Goal: Information Seeking & Learning: Learn about a topic

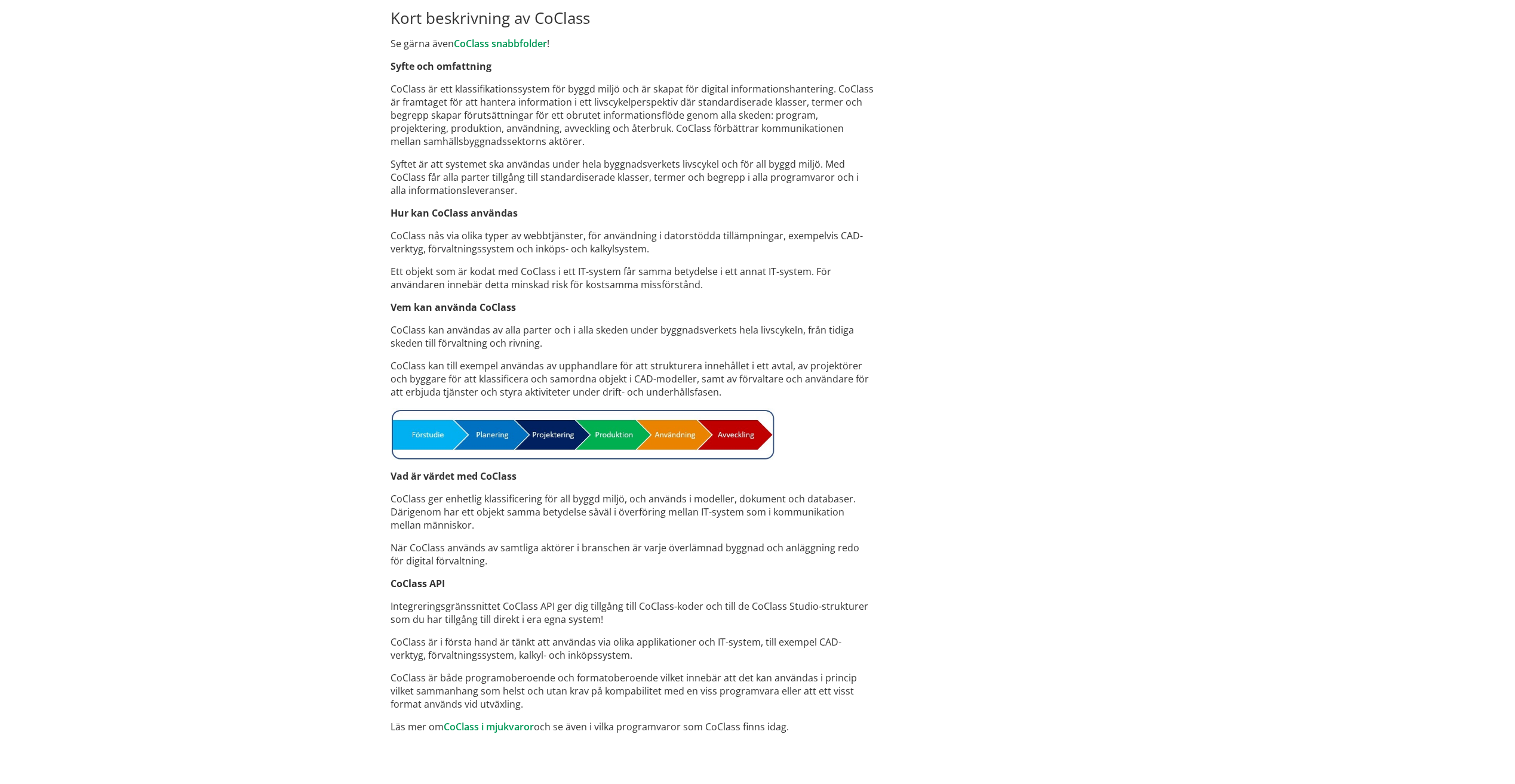
scroll to position [597, 0]
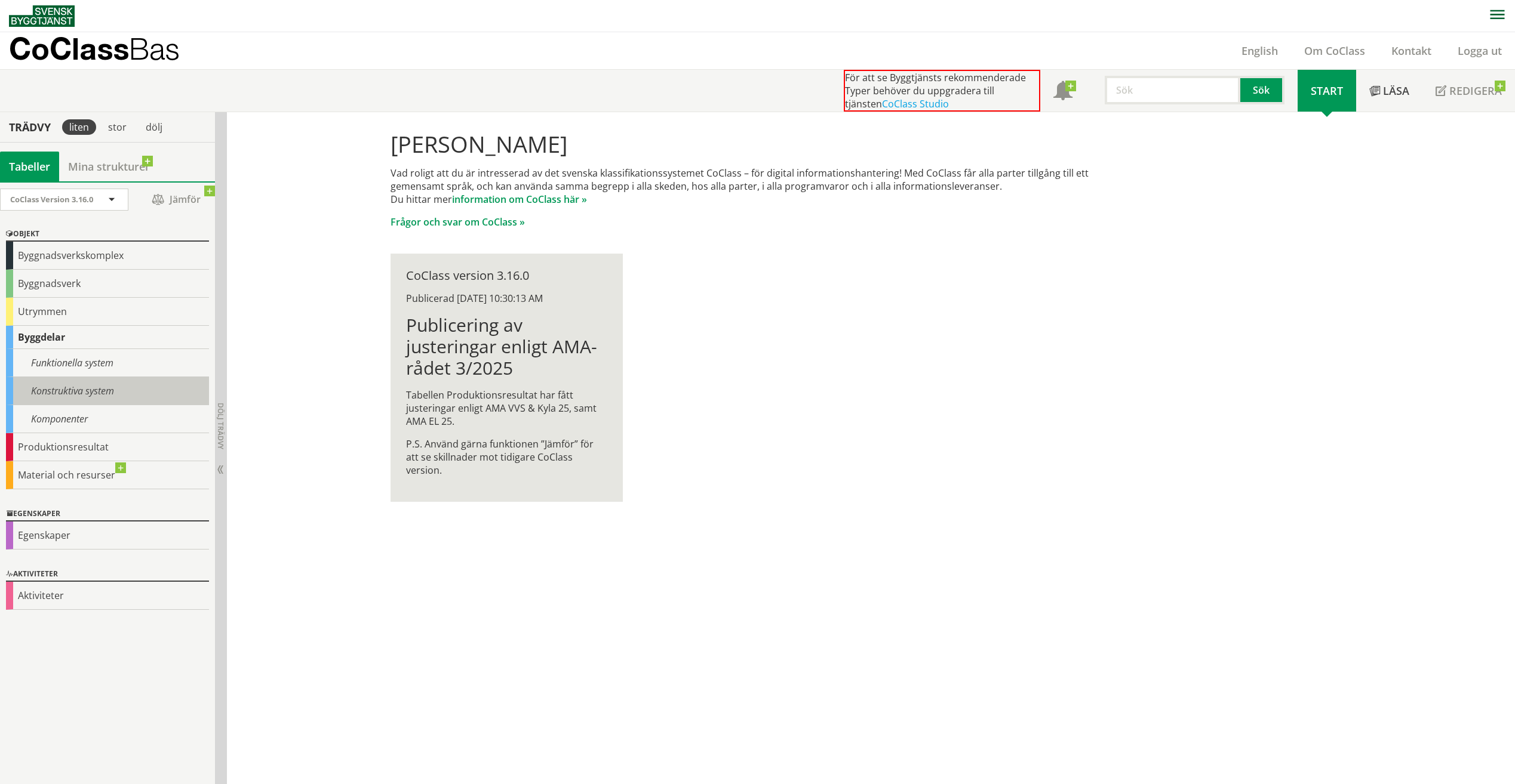
click at [74, 388] on div "Konstruktiva system" at bounding box center [108, 392] width 203 height 28
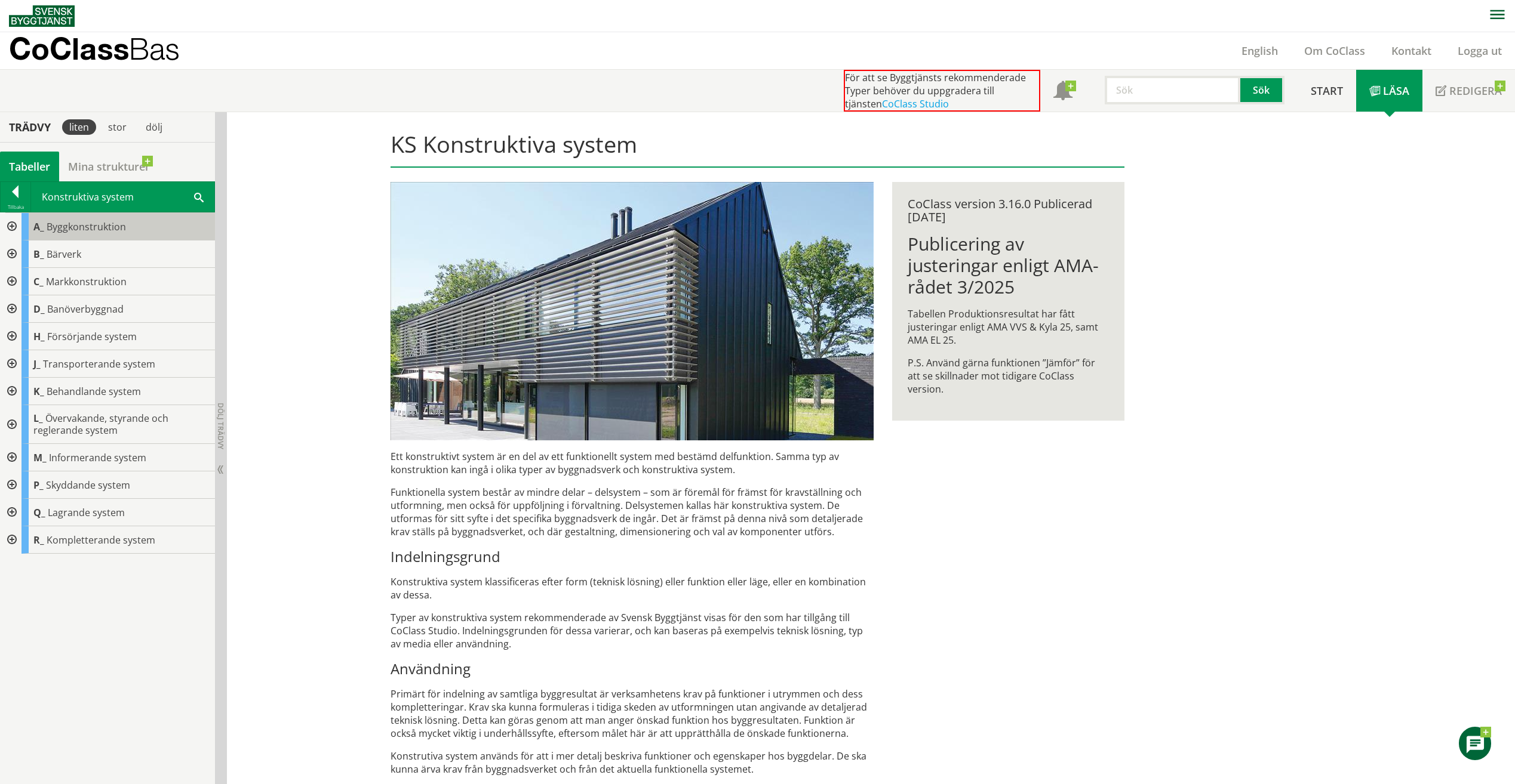
click at [68, 231] on span "Byggkonstruktion" at bounding box center [85, 227] width 79 height 13
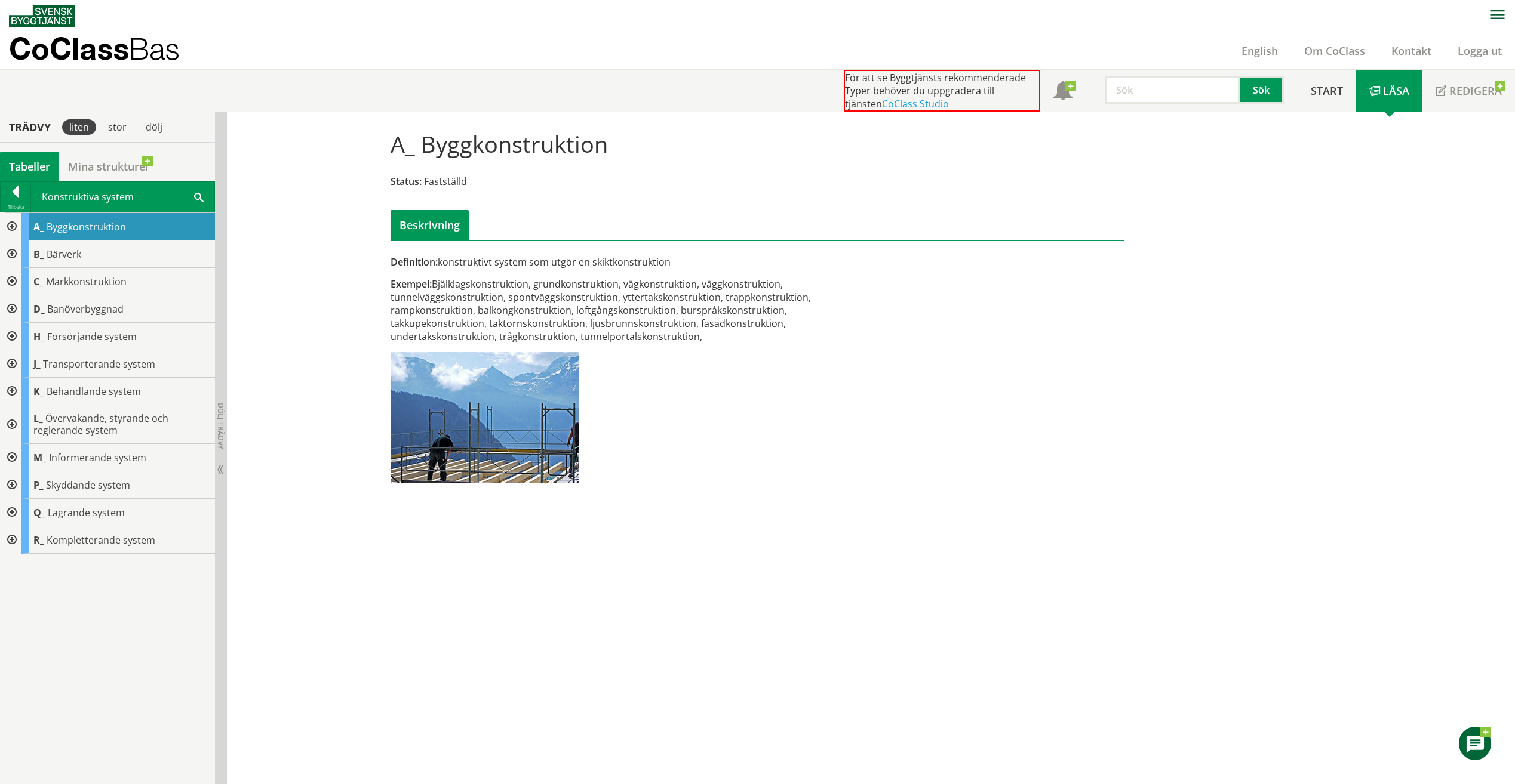
click at [11, 228] on div at bounding box center [11, 226] width 21 height 28
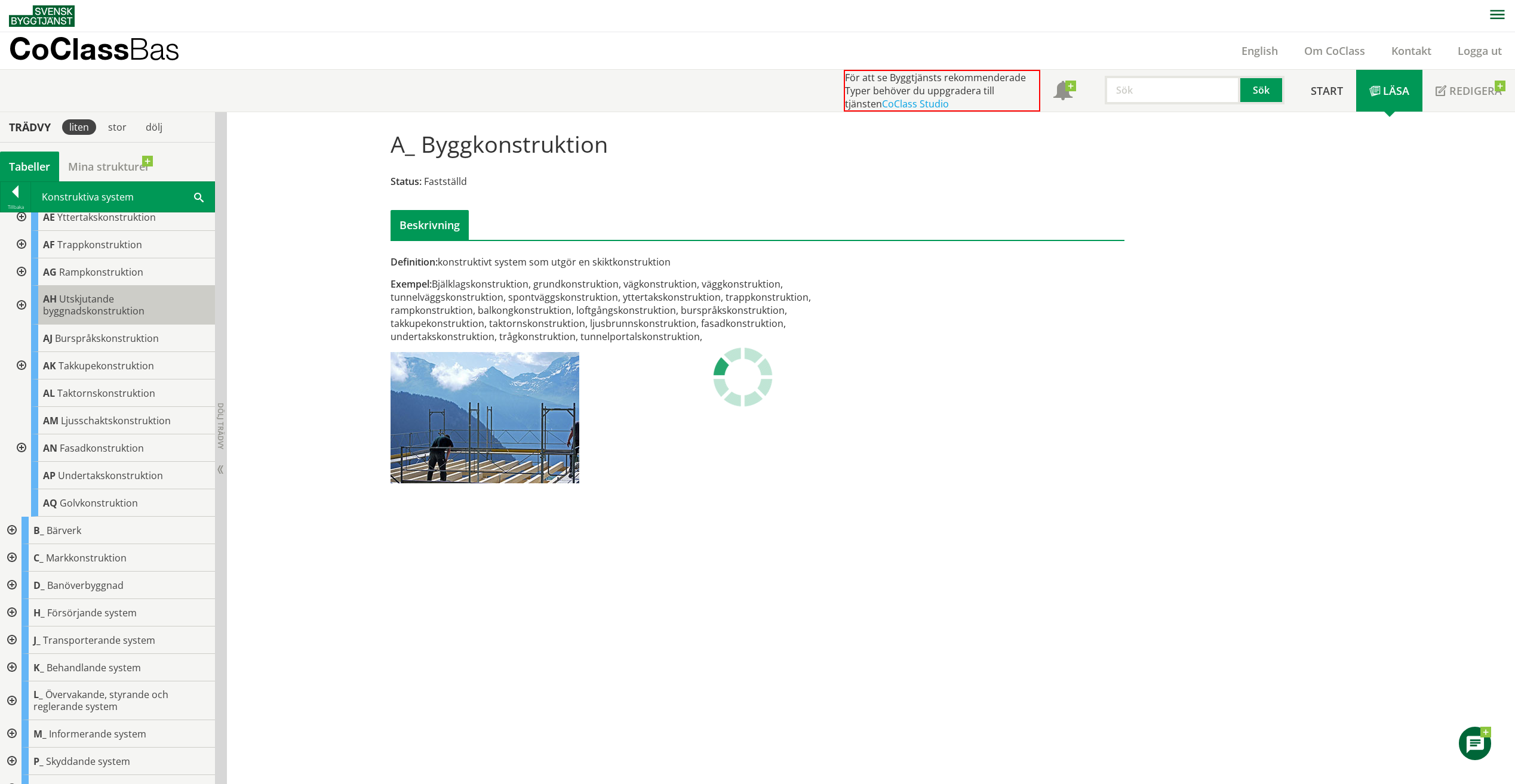
scroll to position [166, 0]
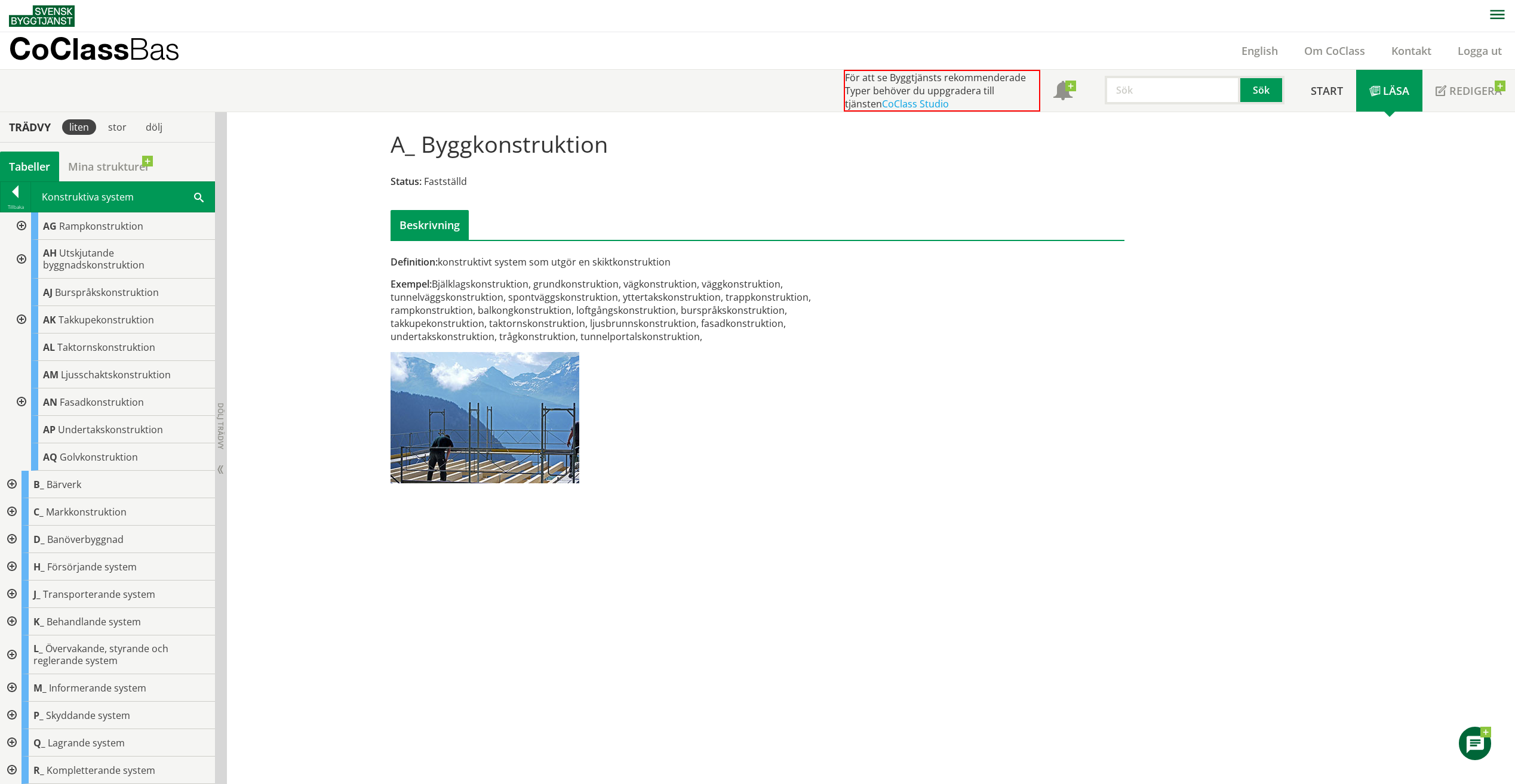
click at [14, 483] on div at bounding box center [11, 484] width 21 height 28
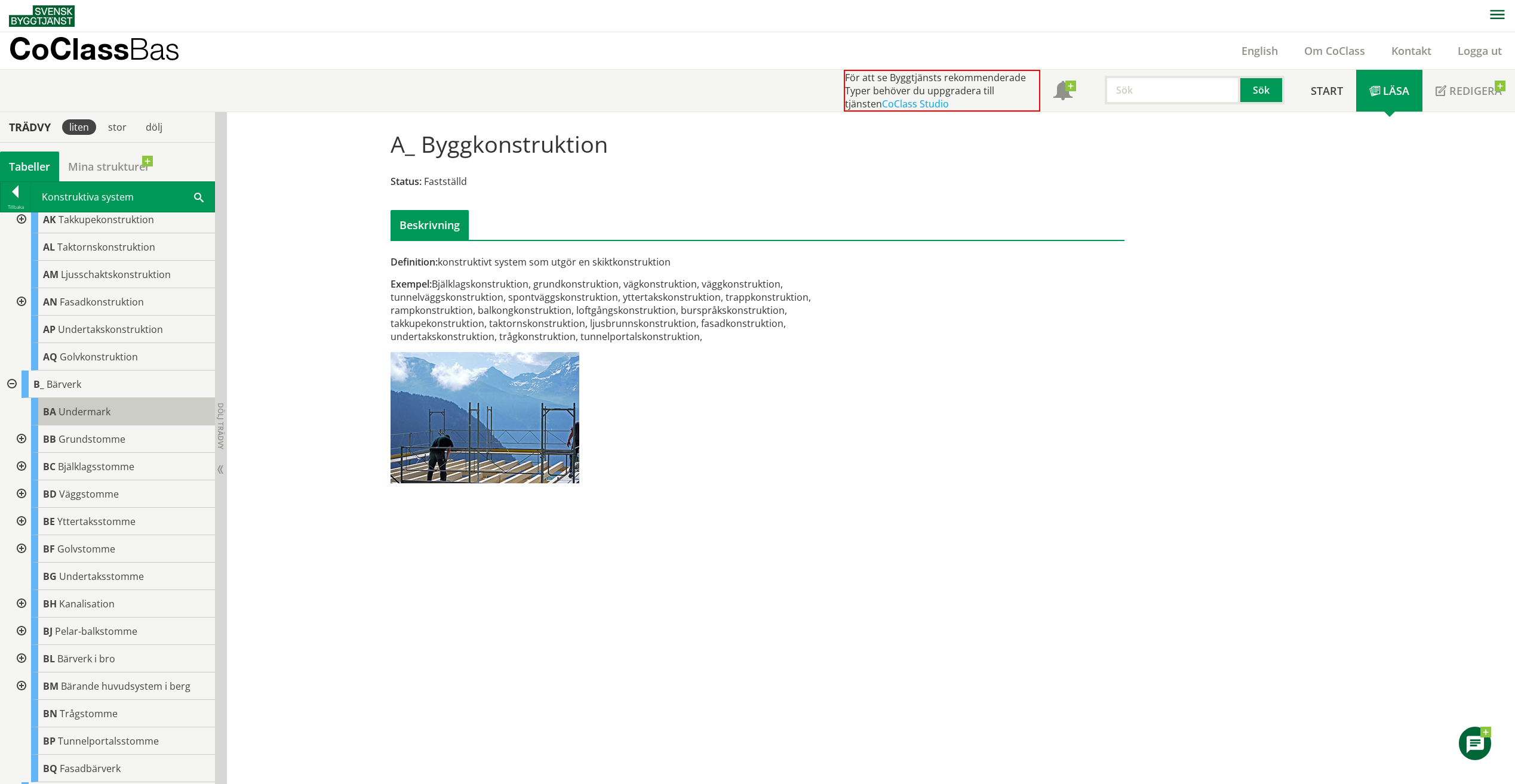
scroll to position [285, 0]
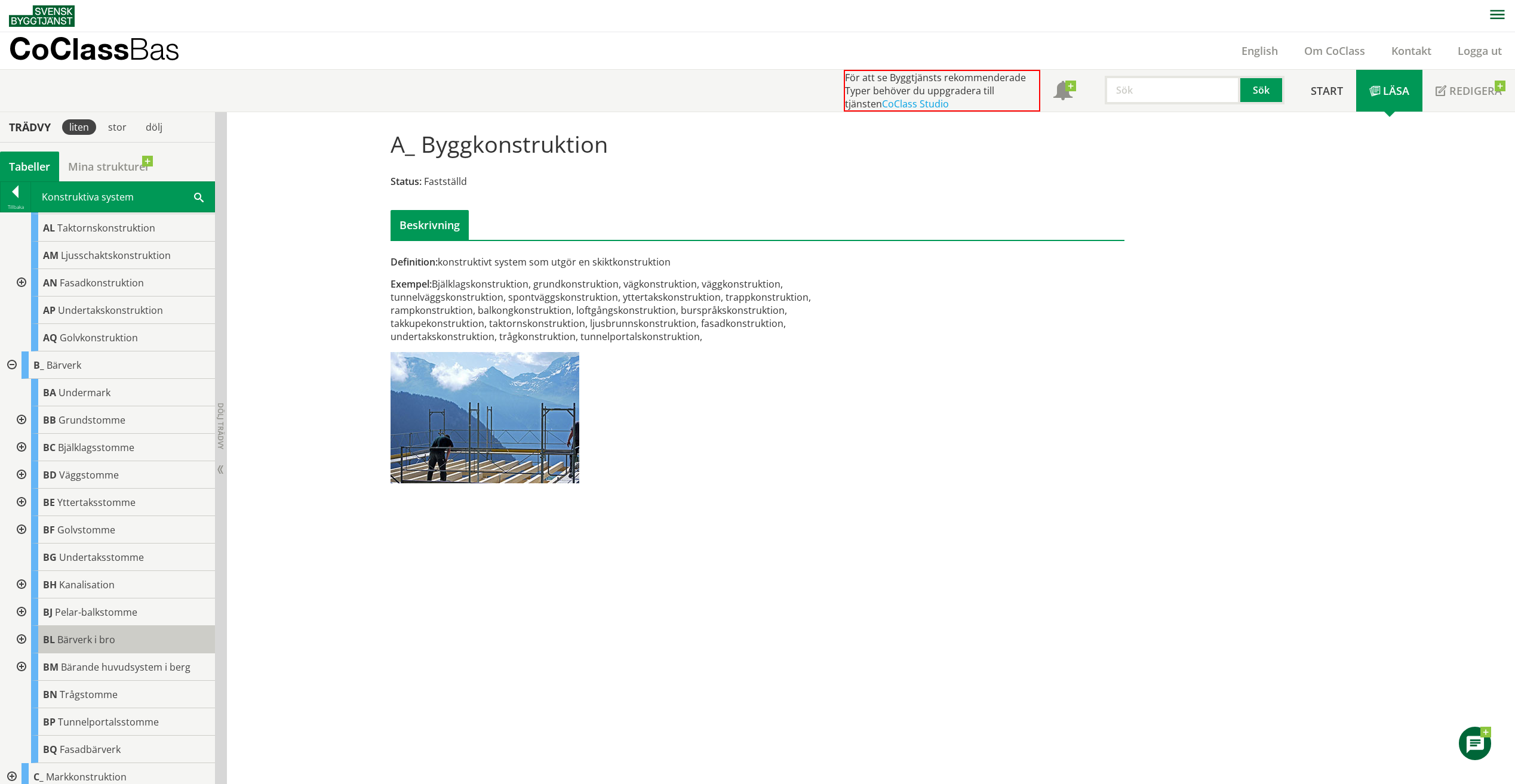
click at [87, 634] on span "Bärverk i bro" at bounding box center [85, 640] width 58 height 13
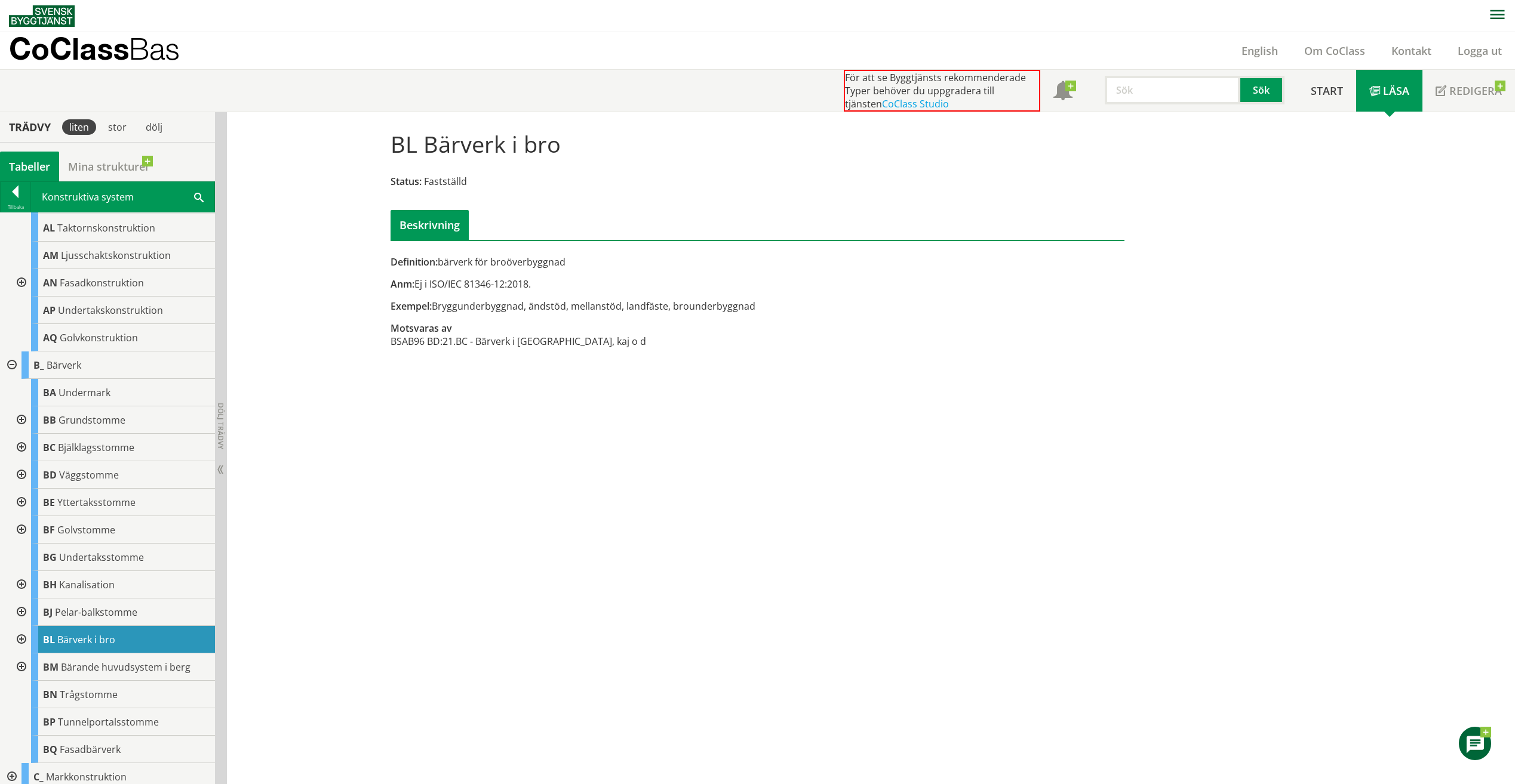
click at [20, 635] on div at bounding box center [20, 640] width 21 height 28
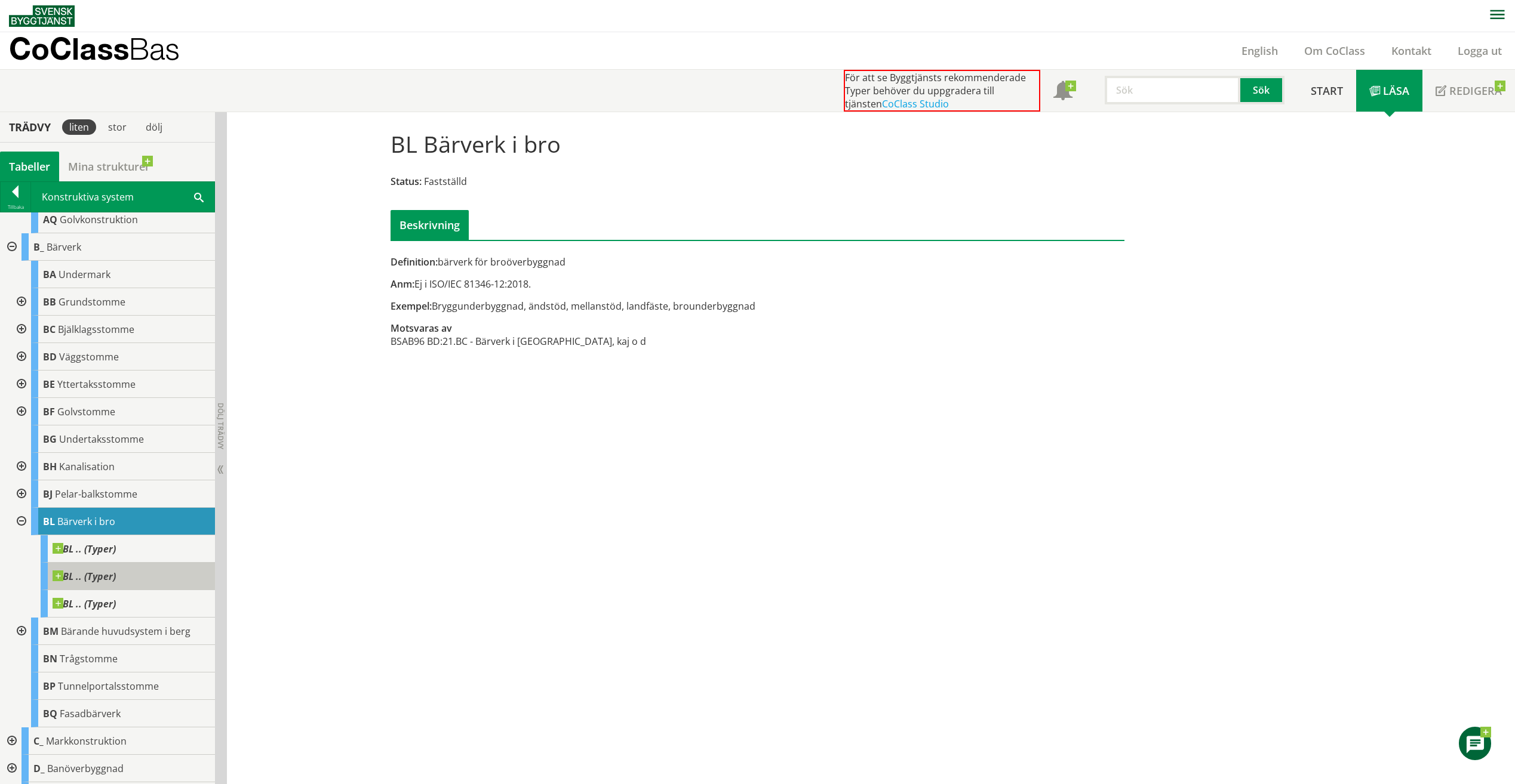
scroll to position [404, 0]
click at [61, 546] on body "AMA AMA Beskrivningsverktyg AMA Funktion BSAB Bygginfo Byggjura Byggkatalogen B…" at bounding box center [758, 392] width 1515 height 784
click at [120, 548] on div "BL .. (Typer)" at bounding box center [128, 547] width 174 height 28
click at [12, 198] on div at bounding box center [16, 194] width 30 height 17
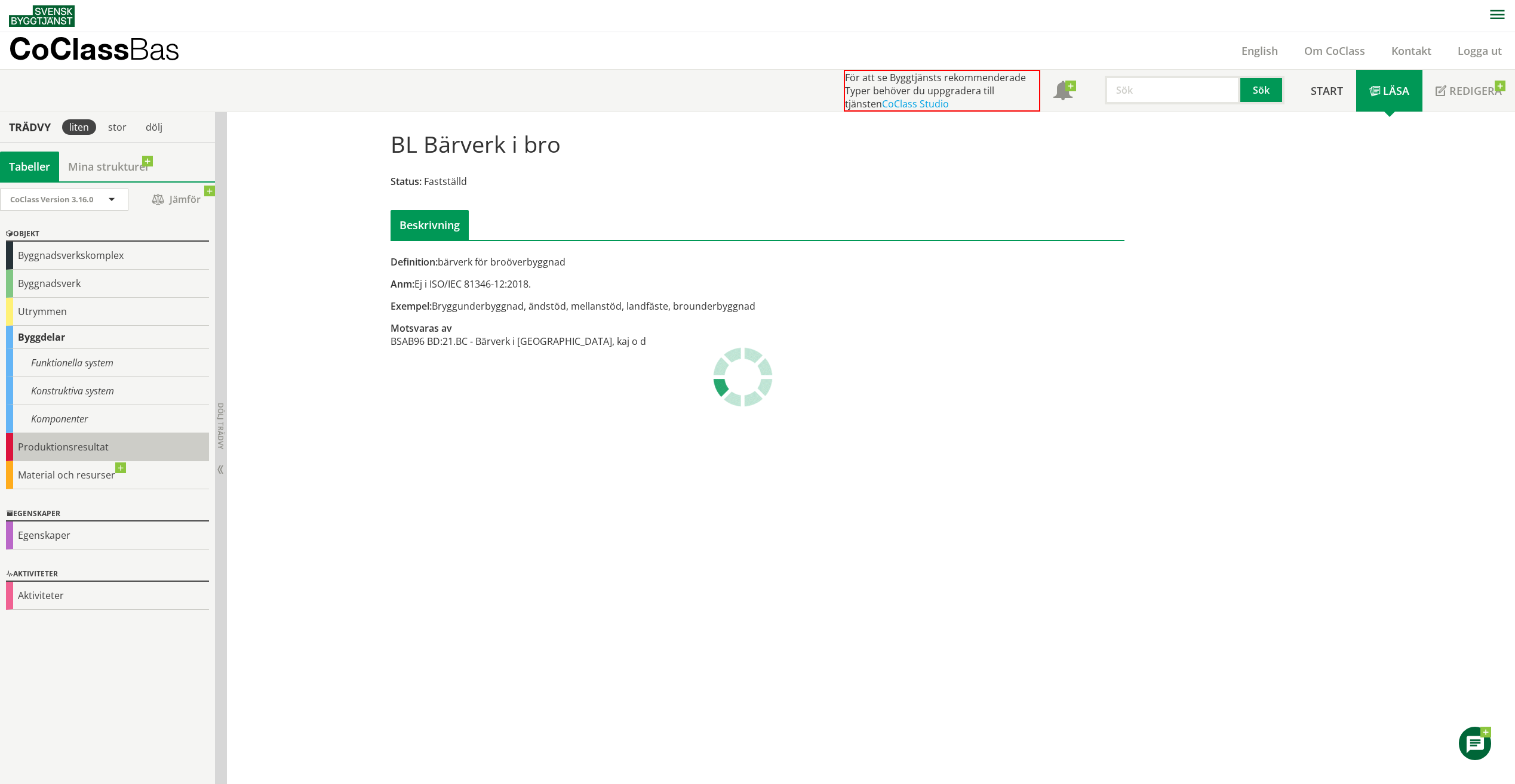
click at [39, 448] on div "Produktionsresultat" at bounding box center [108, 448] width 203 height 28
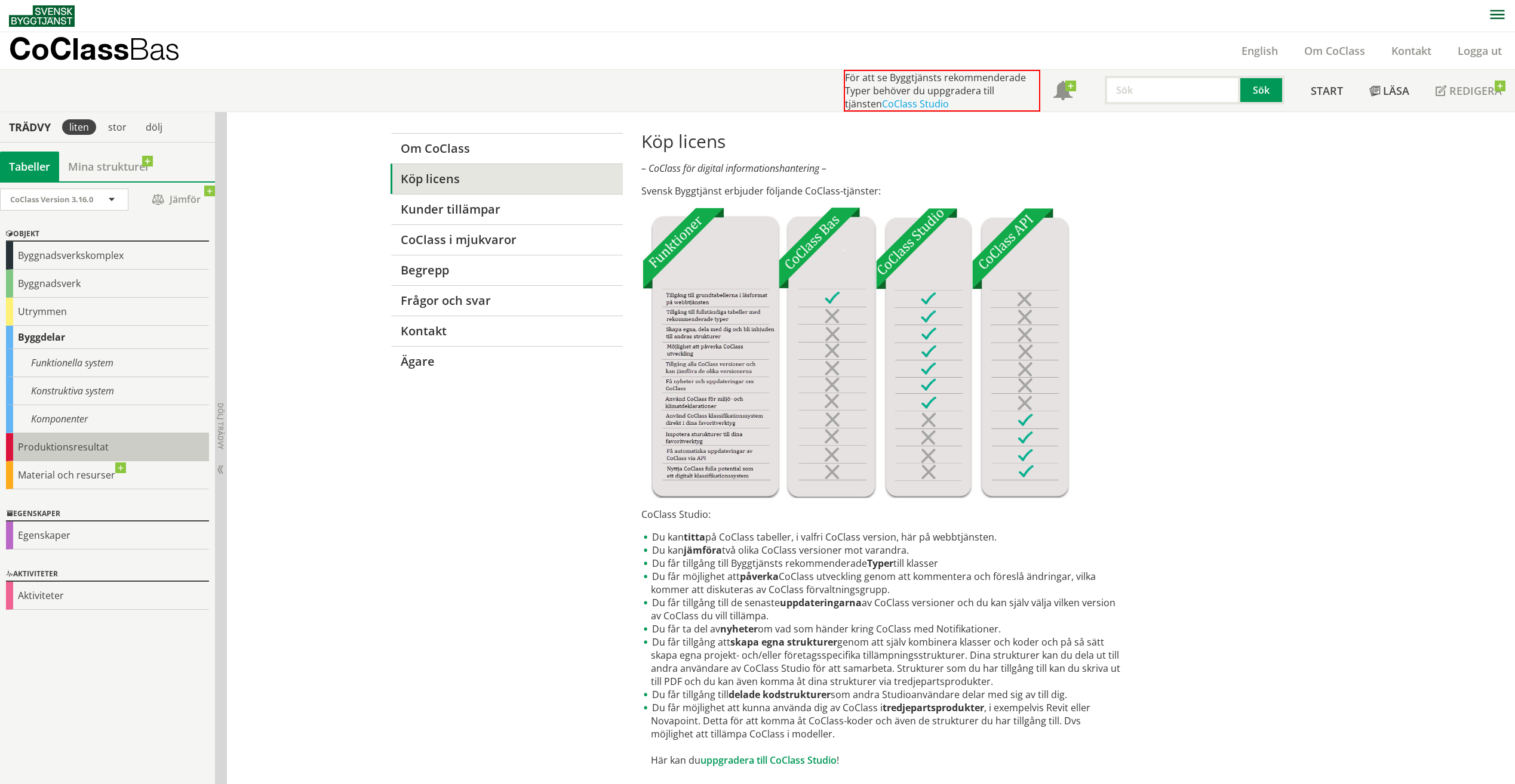
click at [68, 445] on div "Produktionsresultat" at bounding box center [108, 448] width 203 height 28
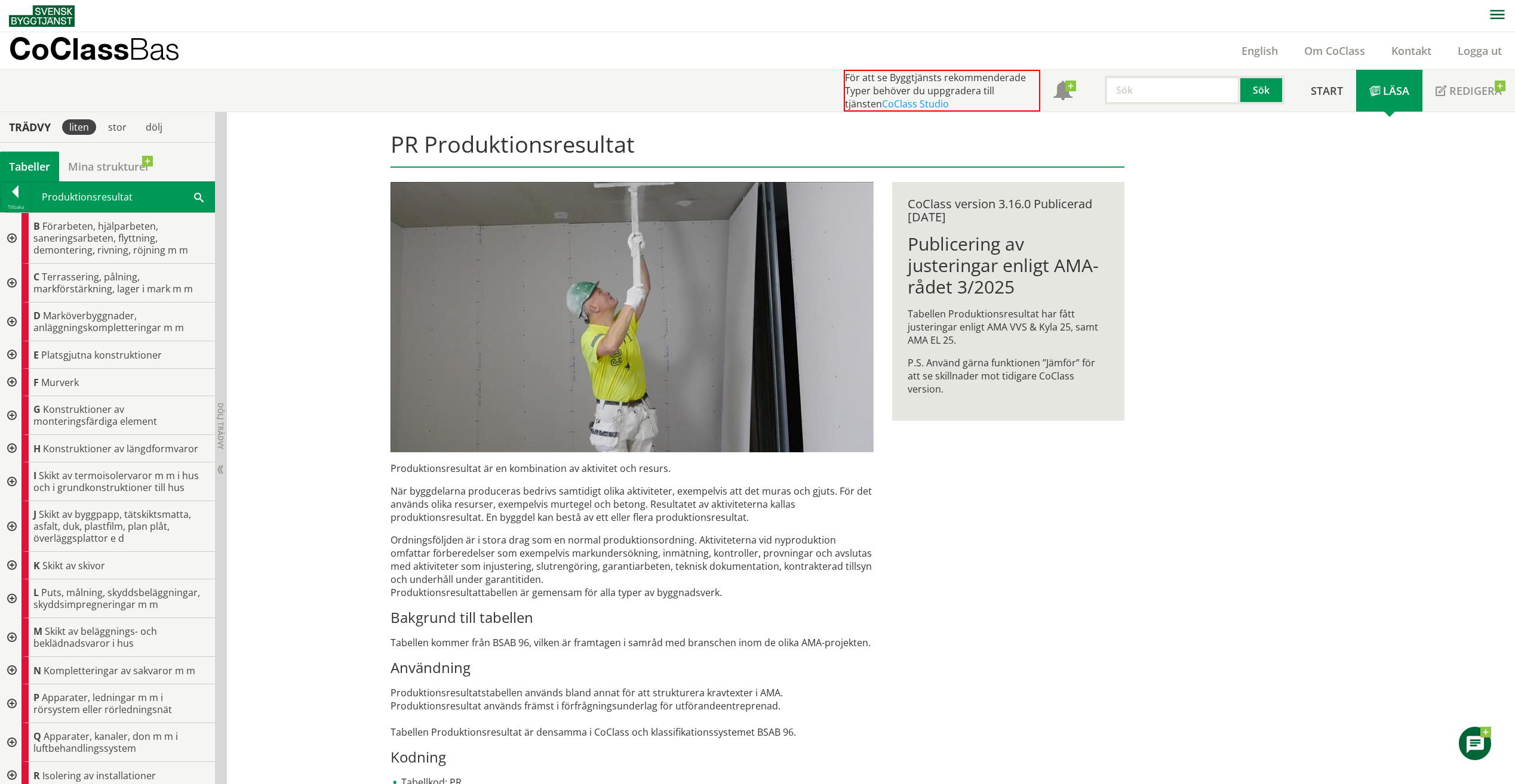
click at [12, 354] on div at bounding box center [11, 355] width 21 height 28
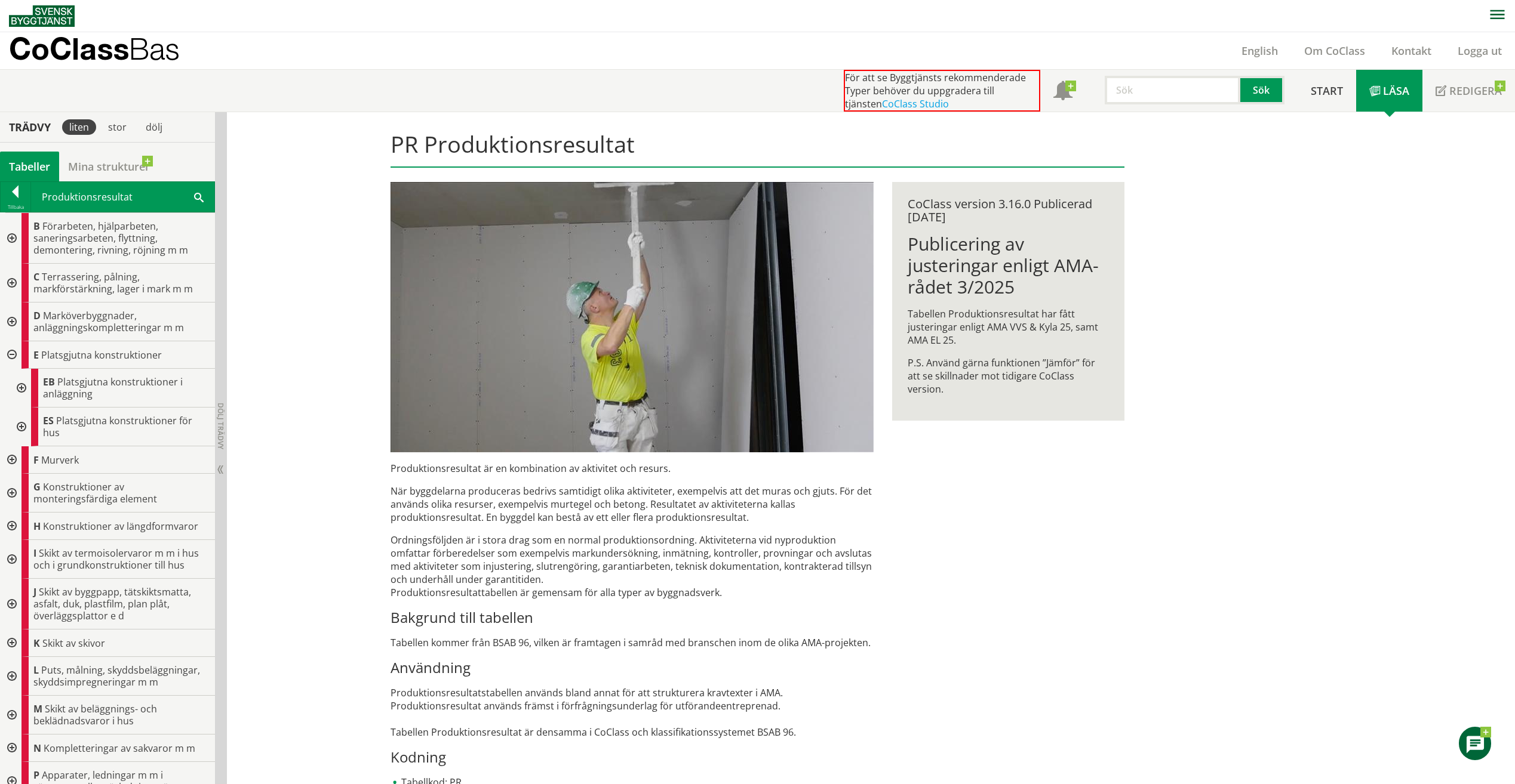
click at [18, 386] on div at bounding box center [20, 389] width 21 height 39
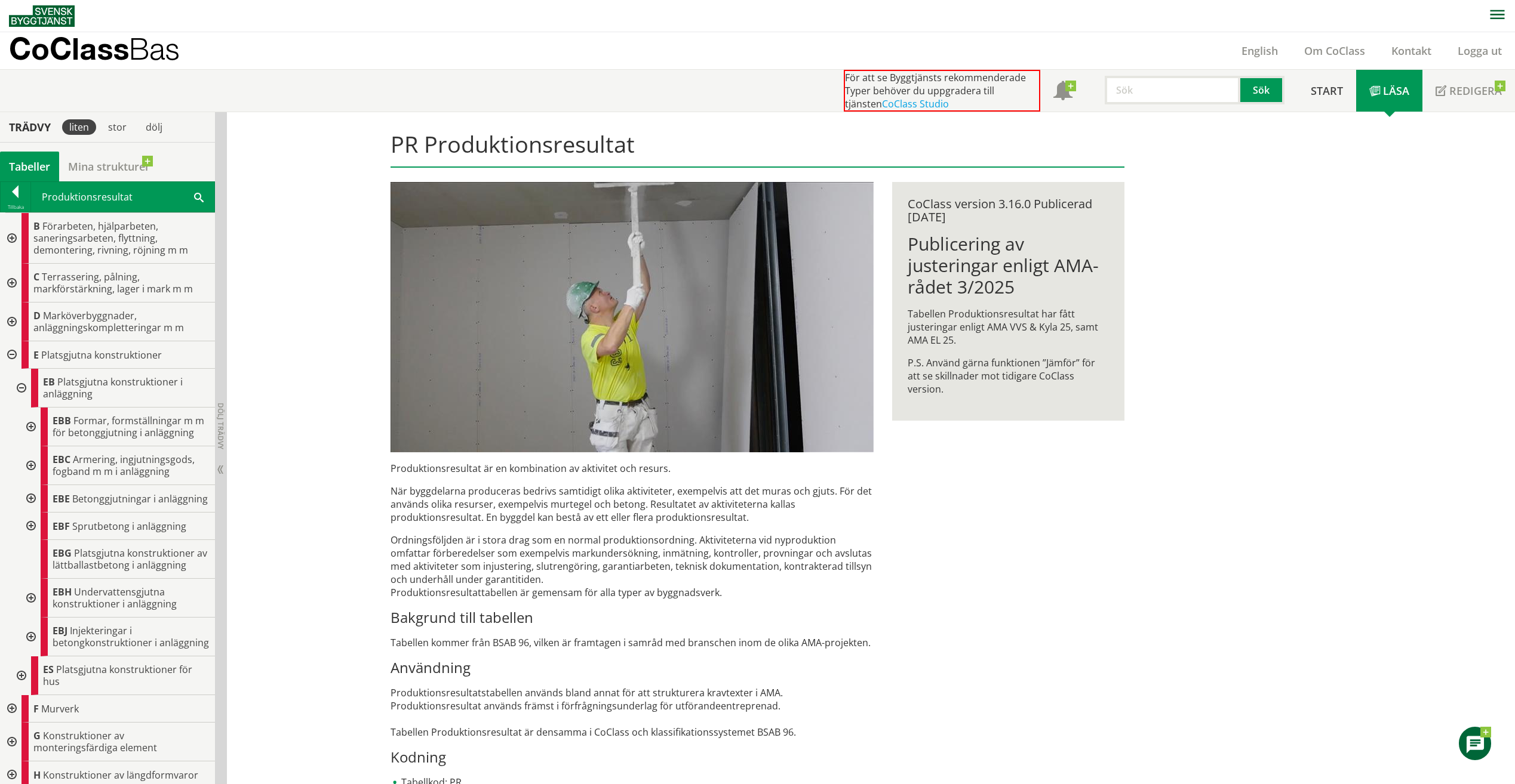
click at [32, 513] on div at bounding box center [29, 498] width 21 height 28
